Goal: Information Seeking & Learning: Learn about a topic

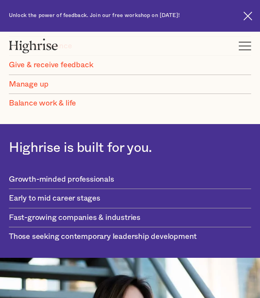
scroll to position [874, 0]
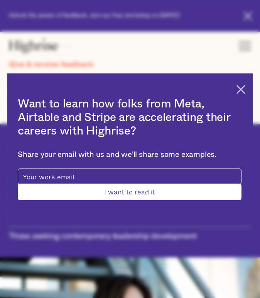
click at [244, 86] on img at bounding box center [241, 89] width 9 height 9
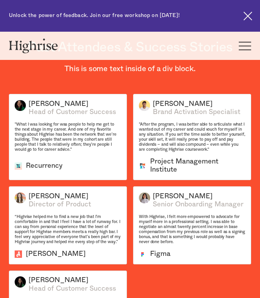
scroll to position [1842, 0]
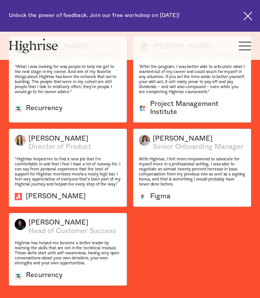
click at [237, 52] on div "How It Works Individuals Programs 1 Highrise Leader A 6-month program to grow l…" at bounding box center [130, 46] width 260 height 28
click at [238, 49] on div "How It Works Individuals Programs 1 Highrise Leader A 6-month program to grow l…" at bounding box center [130, 46] width 260 height 28
click at [246, 49] on div at bounding box center [245, 46] width 12 height 12
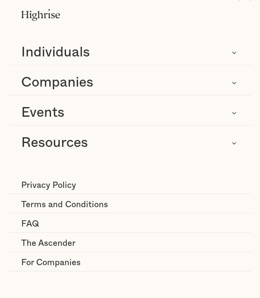
scroll to position [22, 0]
click at [175, 148] on div "Resources" at bounding box center [130, 143] width 242 height 19
click at [178, 145] on div "Resources" at bounding box center [130, 143] width 242 height 19
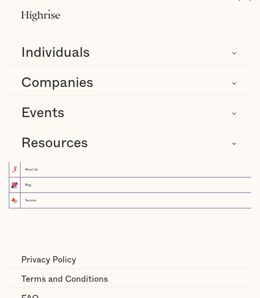
click at [193, 138] on div "Resources" at bounding box center [130, 143] width 242 height 19
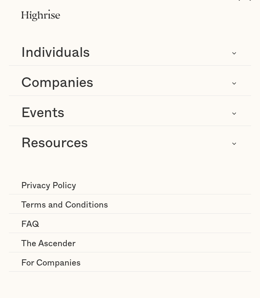
click at [211, 113] on div "Events" at bounding box center [130, 113] width 242 height 19
click at [209, 113] on div "Events" at bounding box center [130, 113] width 242 height 19
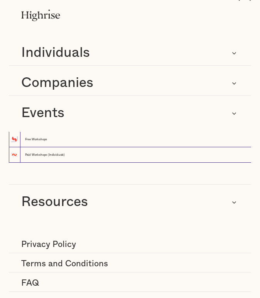
click at [211, 117] on div "Events" at bounding box center [130, 113] width 242 height 19
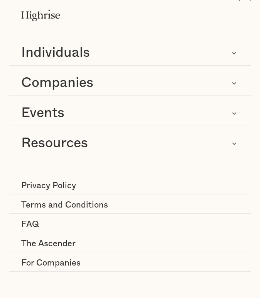
click at [213, 87] on div "Companies" at bounding box center [130, 83] width 242 height 19
click at [218, 83] on div "Companies" at bounding box center [130, 83] width 242 height 19
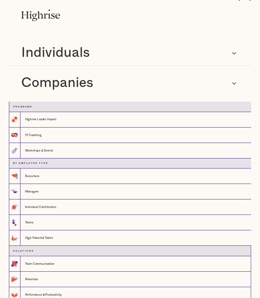
click at [230, 84] on icon at bounding box center [234, 82] width 9 height 9
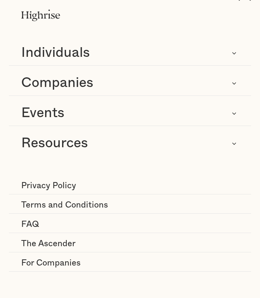
click at [223, 54] on div "Individuals" at bounding box center [130, 53] width 242 height 19
click at [196, 53] on div "Individuals" at bounding box center [130, 53] width 242 height 19
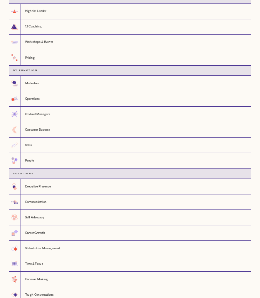
scroll to position [0, 0]
